Goal: Task Accomplishment & Management: Complete application form

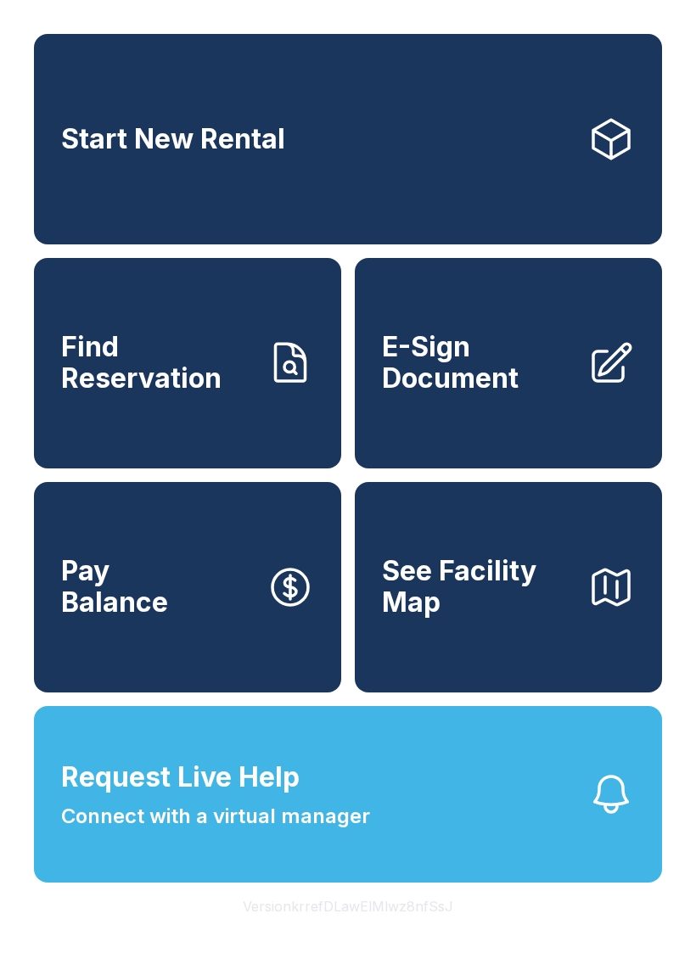
click at [561, 203] on link "Start New Rental" at bounding box center [348, 139] width 628 height 211
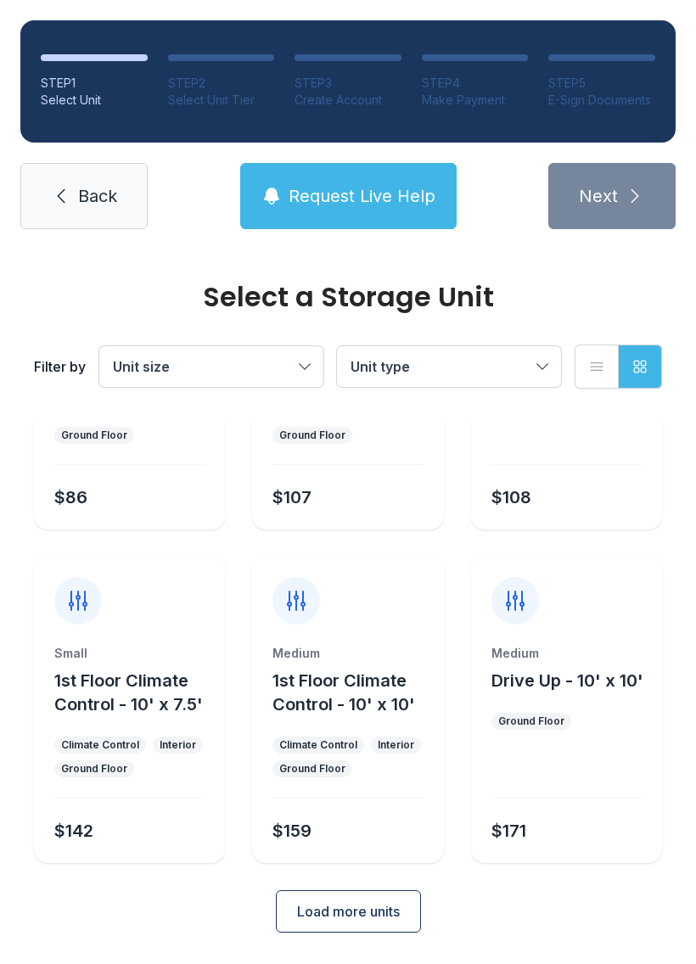
scroll to position [202, 0]
click at [51, 200] on icon at bounding box center [61, 196] width 20 height 20
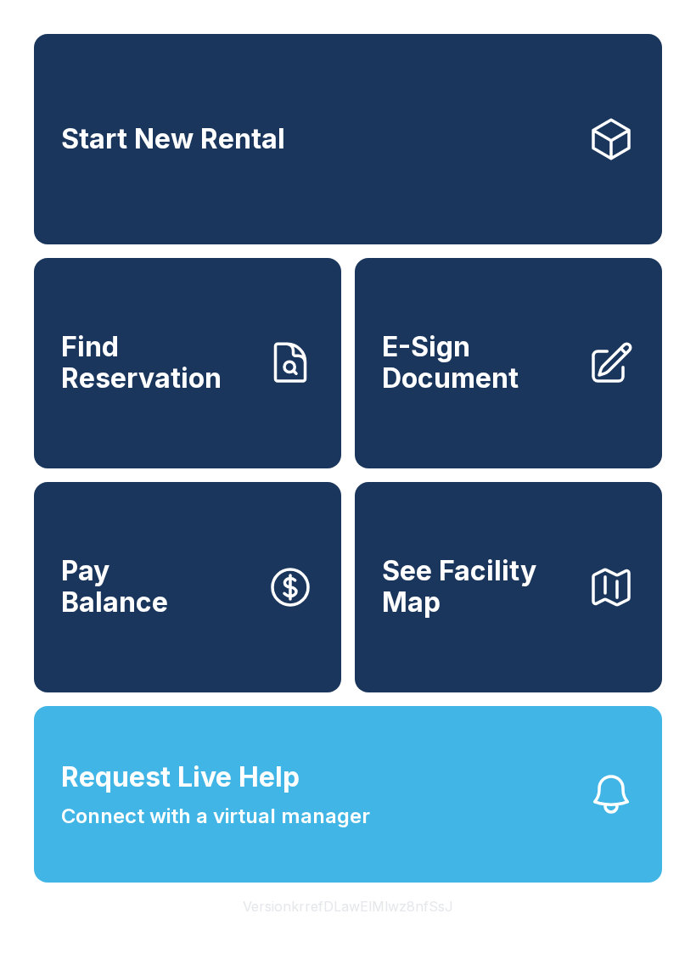
click at [562, 197] on link "Start New Rental" at bounding box center [348, 139] width 628 height 211
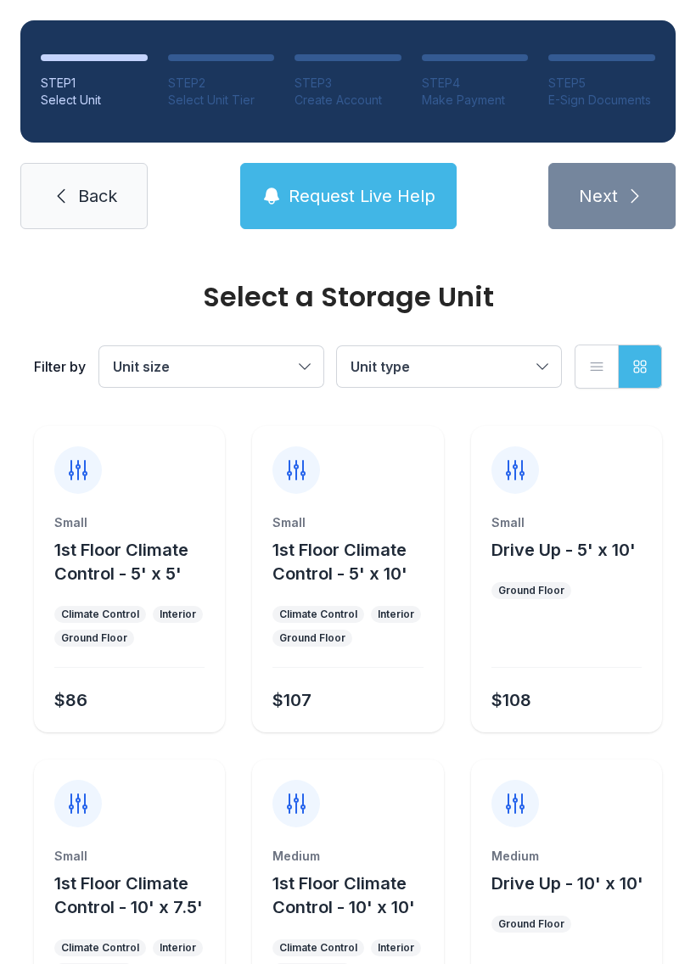
click at [534, 356] on button "Unit type" at bounding box center [449, 366] width 224 height 41
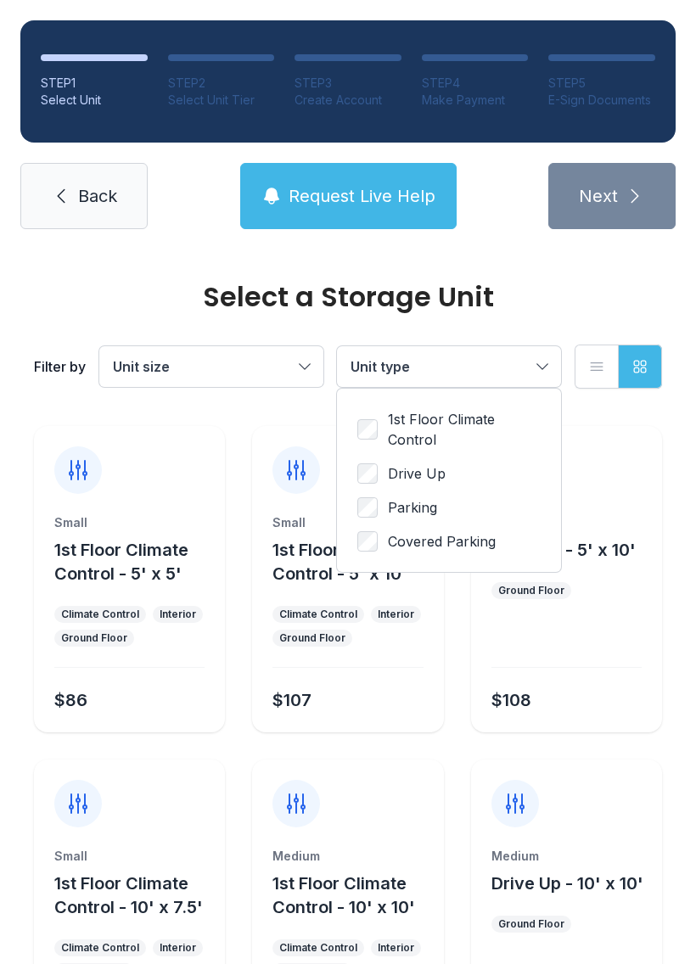
click at [537, 359] on button "Unit type" at bounding box center [449, 366] width 224 height 41
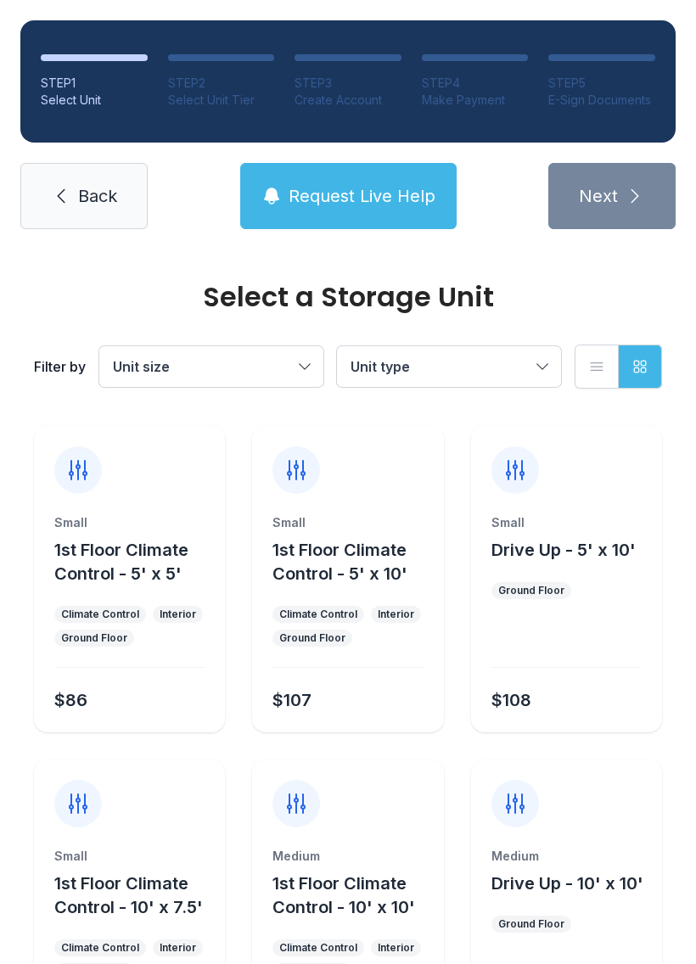
click at [128, 198] on link "Back" at bounding box center [83, 196] width 127 height 66
